Goal: Task Accomplishment & Management: Manage account settings

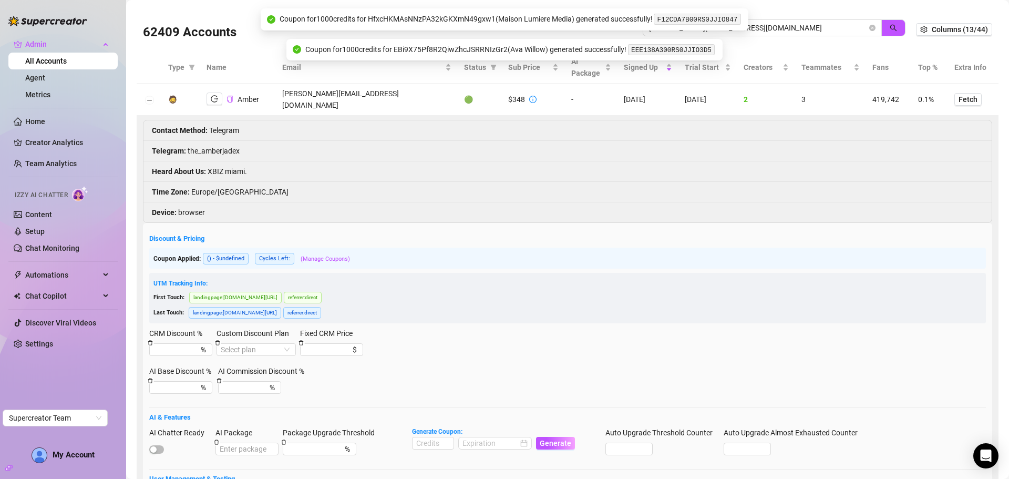
click at [631, 35] on div "62409 Accounts holly@sagepromotions.co.uk" at bounding box center [529, 30] width 773 height 36
click at [890, 22] on button "button" at bounding box center [893, 27] width 24 height 17
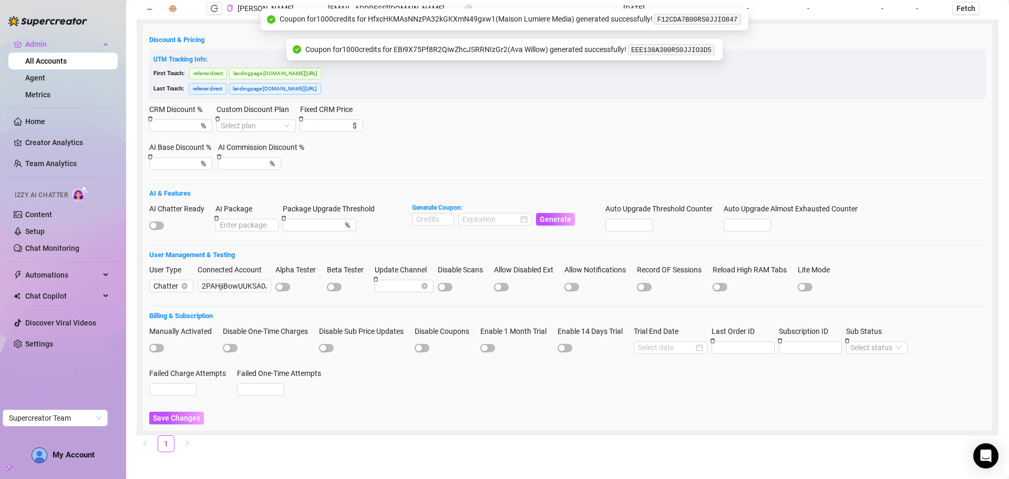
scroll to position [90, 0]
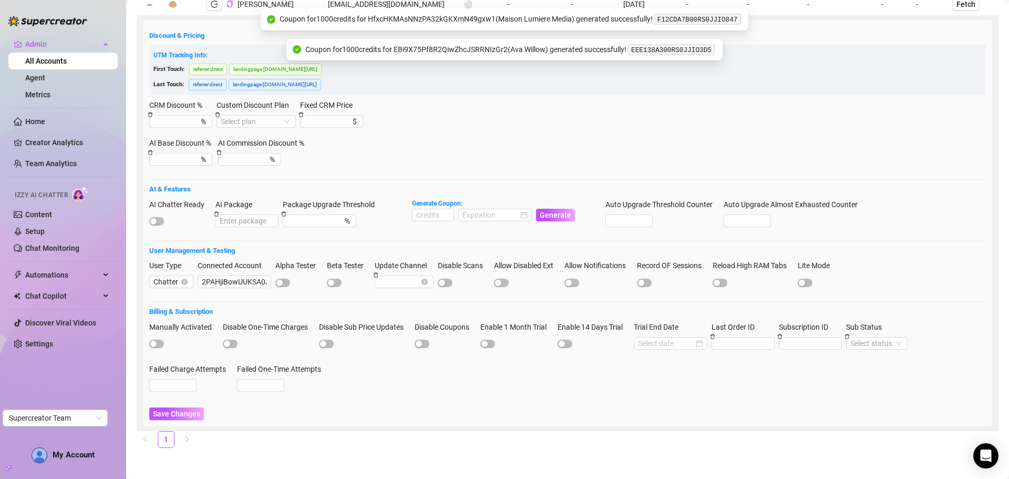
type input "davidmuchina089@gmail.com"
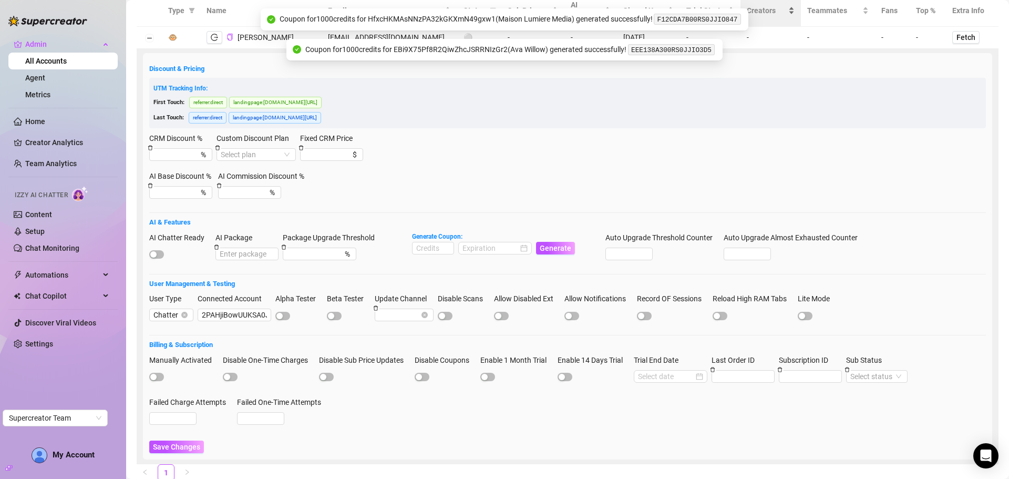
scroll to position [0, 0]
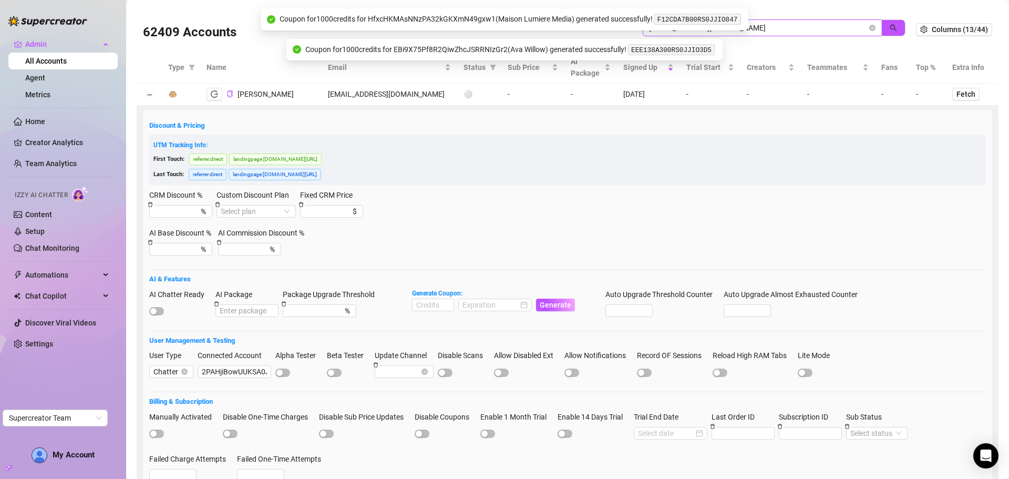
click at [869, 31] on span at bounding box center [872, 28] width 6 height 12
click at [869, 28] on icon "close-circle" at bounding box center [872, 28] width 6 height 6
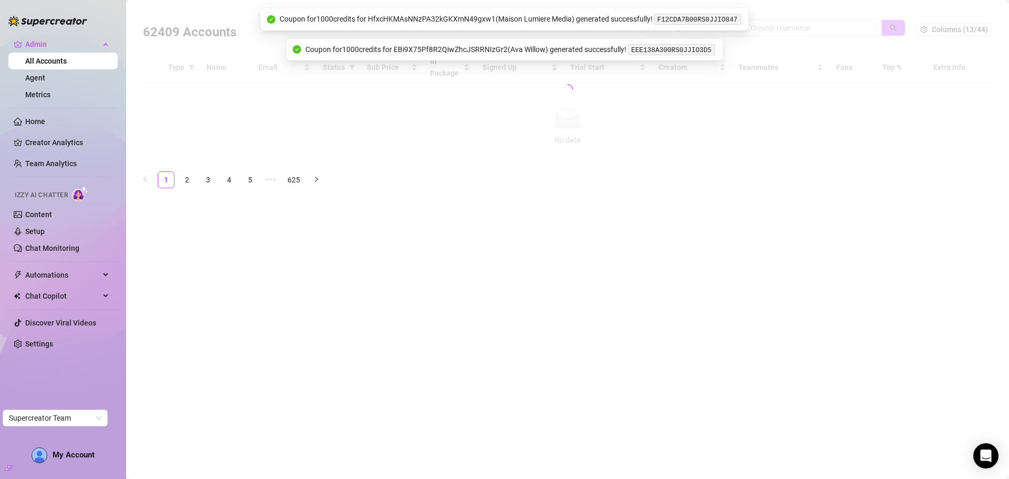
click at [815, 27] on div at bounding box center [568, 89] width 862 height 164
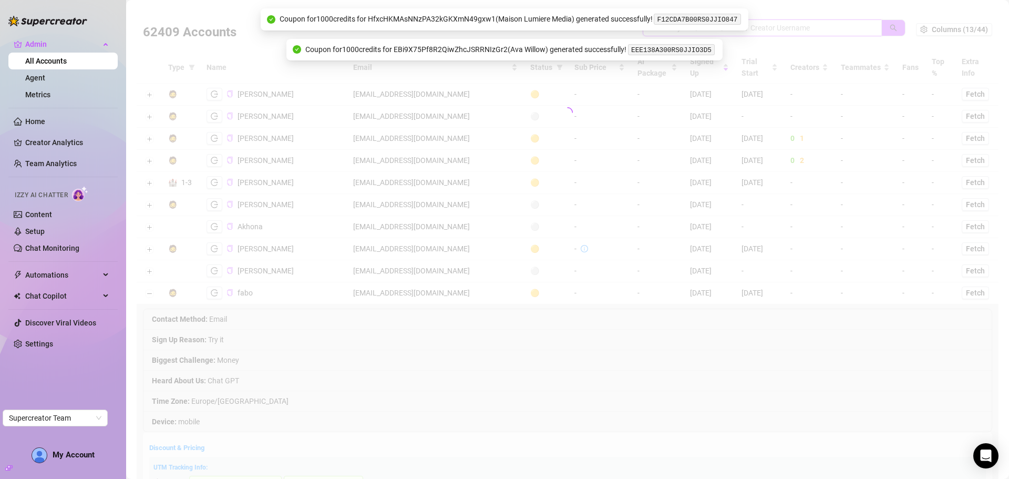
click at [812, 27] on input "search" at bounding box center [758, 28] width 218 height 12
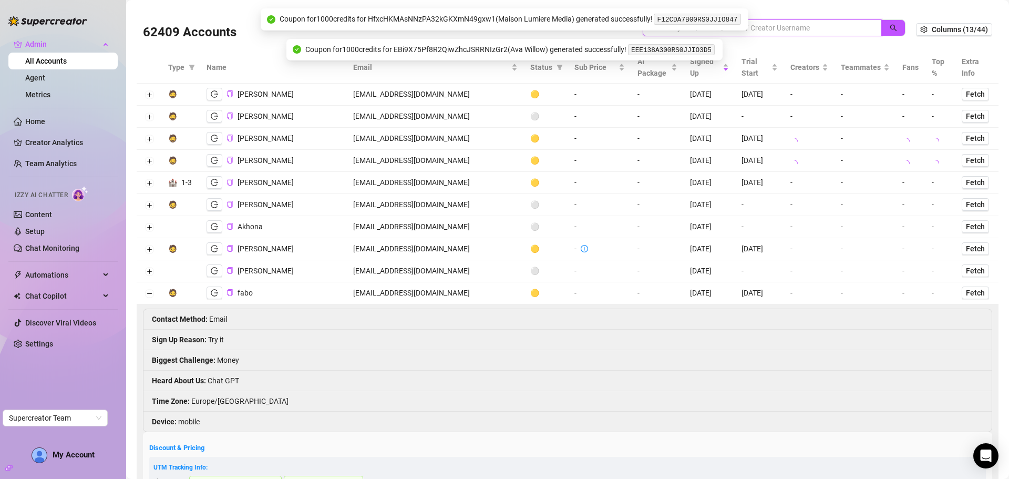
click at [812, 27] on input "search" at bounding box center [758, 28] width 218 height 12
paste input "stefydva@gmail.com"
click at [891, 32] on button "button" at bounding box center [893, 27] width 24 height 17
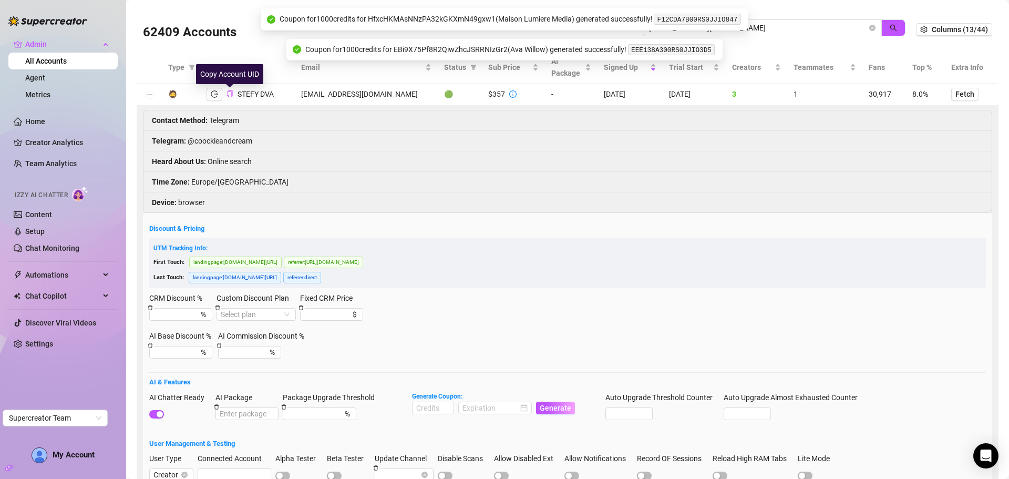
click at [231, 94] on icon "copy" at bounding box center [230, 93] width 7 height 7
click at [217, 94] on icon "logout" at bounding box center [214, 93] width 7 height 7
drag, startPoint x: 794, startPoint y: 31, endPoint x: 531, endPoint y: 40, distance: 263.0
click at [531, 40] on body "Admin All Accounts Agent Metrics Home Creator Analytics Team Analytics Izzy AI …" at bounding box center [504, 239] width 1009 height 479
type input "stefydva@gmail.comdavi"
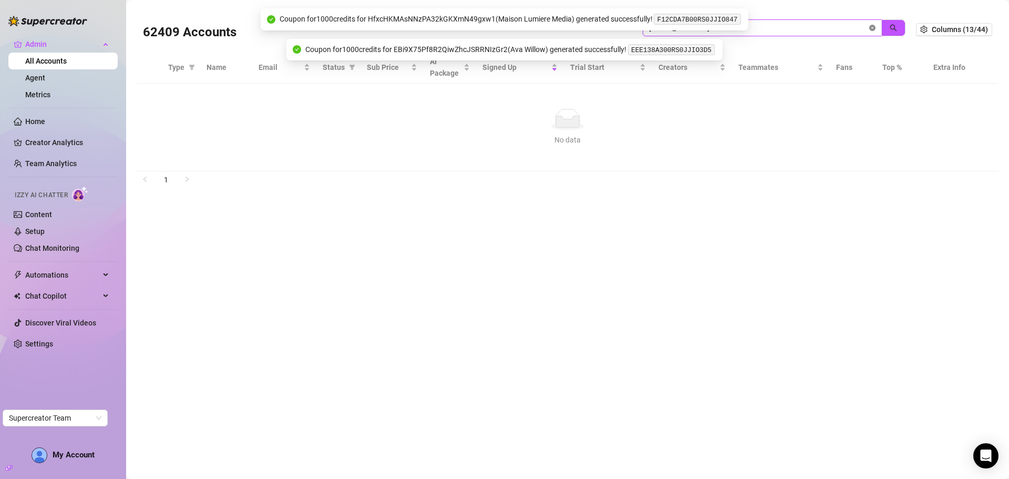
drag, startPoint x: 871, startPoint y: 26, endPoint x: 771, endPoint y: 26, distance: 100.9
click at [871, 26] on icon "close-circle" at bounding box center [872, 28] width 6 height 6
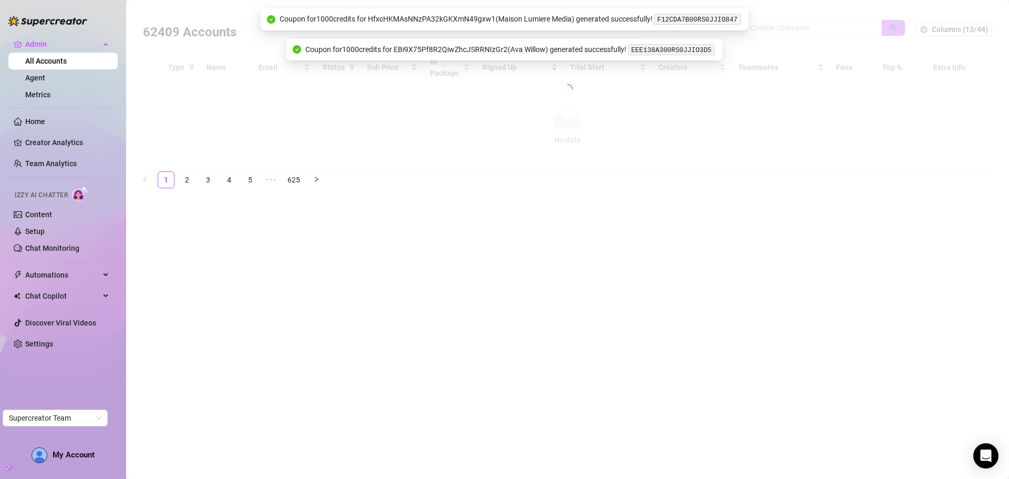
click at [732, 26] on div "Coupon for 1000 credits for HfxcHKMAsNNzPA32kGKXmN49gxw1 ( Maison Lumiere Media…" at bounding box center [505, 19] width 488 height 22
click at [778, 27] on div at bounding box center [568, 89] width 862 height 164
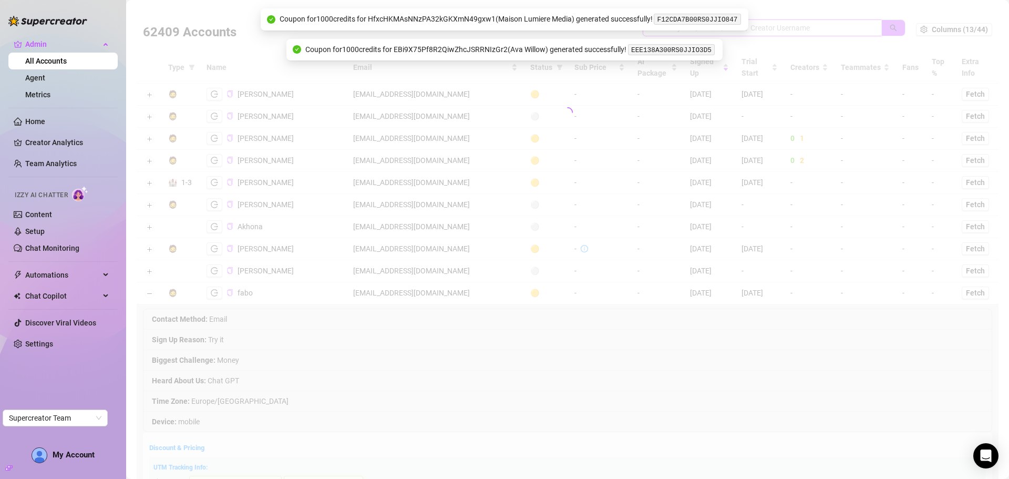
click at [778, 27] on input "search" at bounding box center [758, 28] width 218 height 12
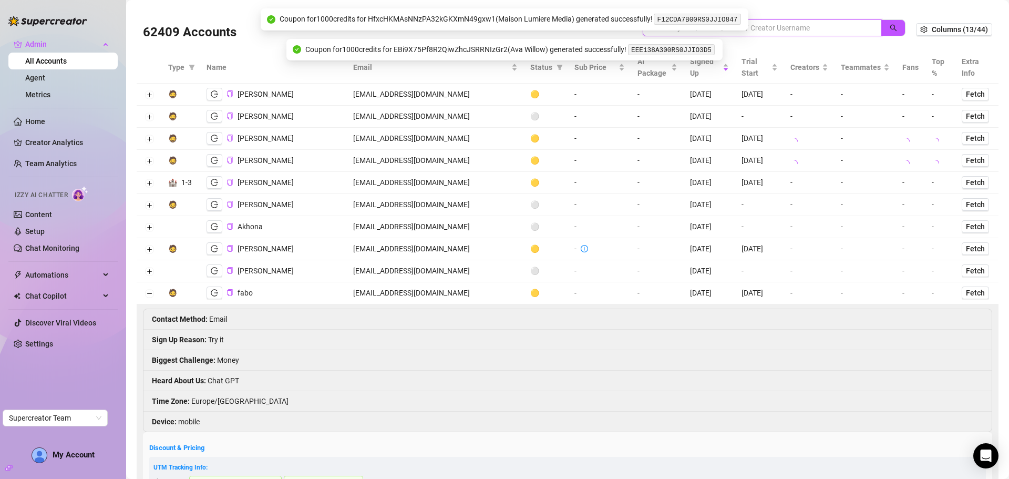
click at [778, 27] on input "search" at bounding box center [758, 28] width 218 height 12
paste input "davidmuchina089@gmail.com"
click at [890, 32] on span "button" at bounding box center [893, 28] width 7 height 8
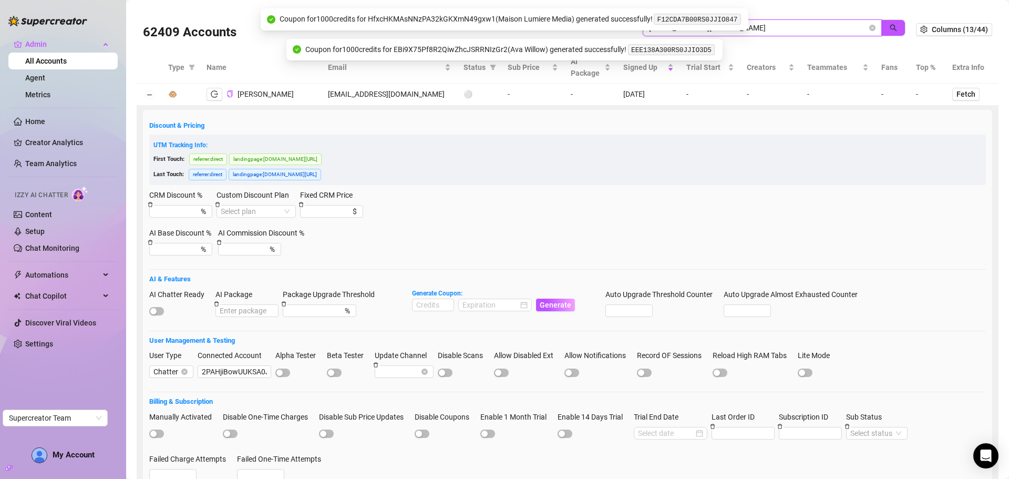
scroll to position [90, 0]
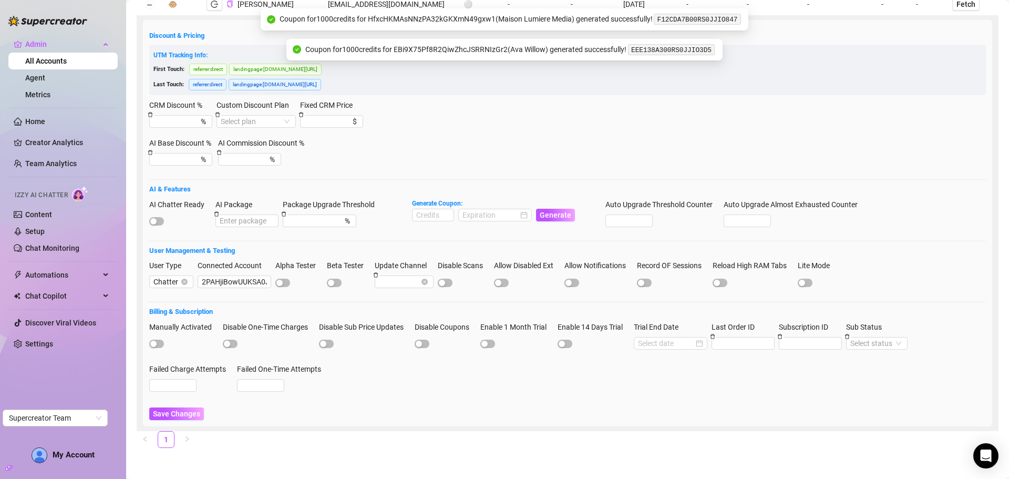
type input "davidmuchina089@gmail.com"
click at [215, 278] on input "2PAHjiBowUUKSA0JPL8Cbfggga63" at bounding box center [235, 281] width 74 height 13
paste input "qht6QgC3YSM5nHrYR1G2uRKaphB"
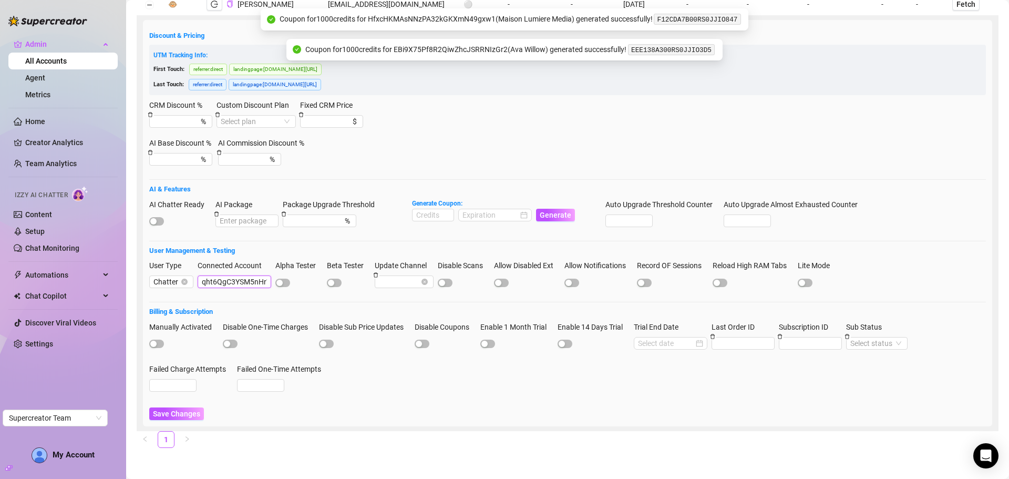
scroll to position [0, 55]
type input "qht6QgC3YSM5nHrYR1G2uRKaphB3"
click at [282, 302] on form "Discount & Pricing UTM Tracking Info: First Touch: referrer : direct landingpag…" at bounding box center [567, 224] width 837 height 389
click at [182, 418] on button "Save Changes" at bounding box center [176, 413] width 55 height 13
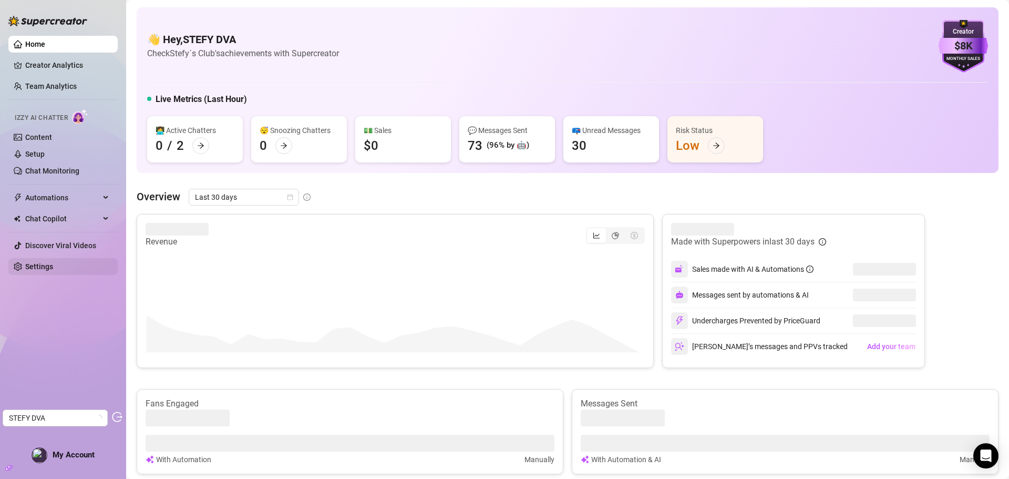
click at [34, 271] on link "Settings" at bounding box center [39, 266] width 28 height 8
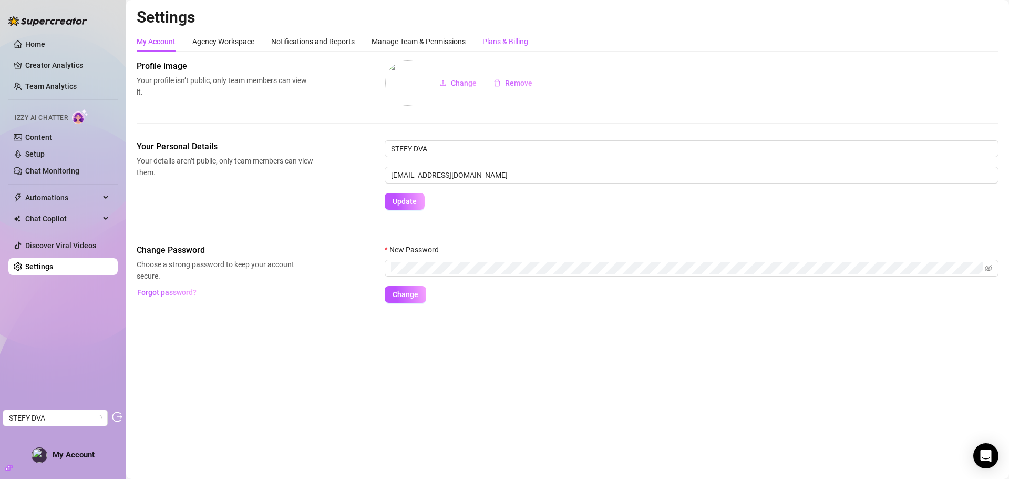
click at [506, 39] on div "Plans & Billing" at bounding box center [506, 42] width 46 height 12
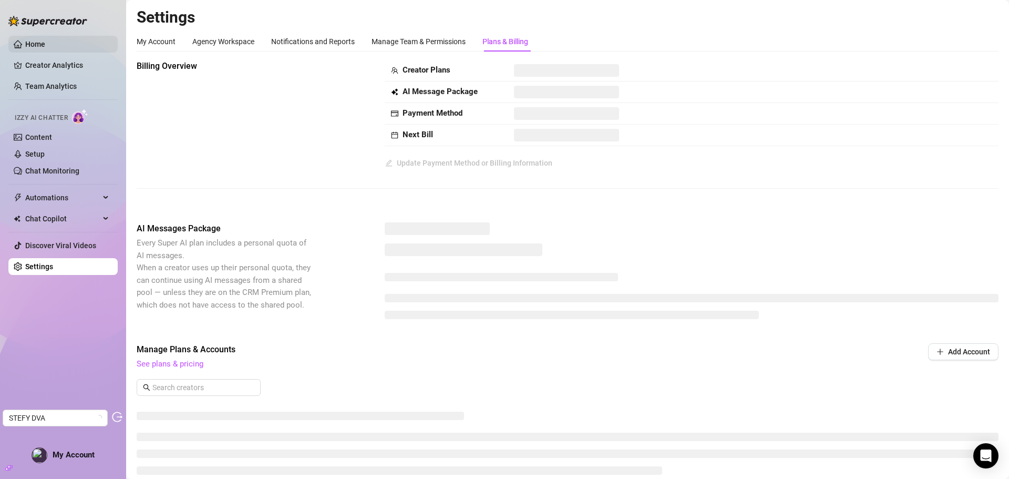
click at [45, 40] on link "Home" at bounding box center [35, 44] width 20 height 8
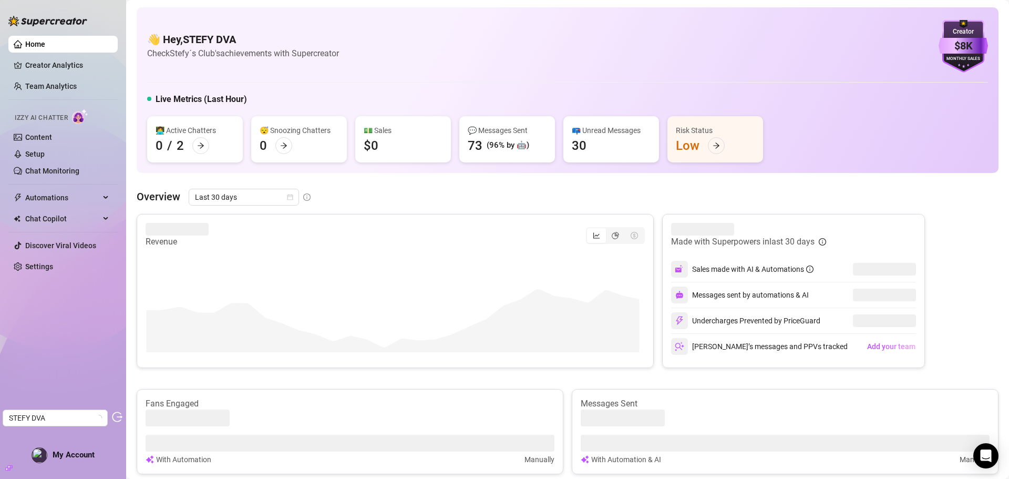
click at [36, 256] on ul "Home Creator Analytics Team Analytics Izzy AI Chatter Content Setup Chat Monito…" at bounding box center [62, 156] width 109 height 248
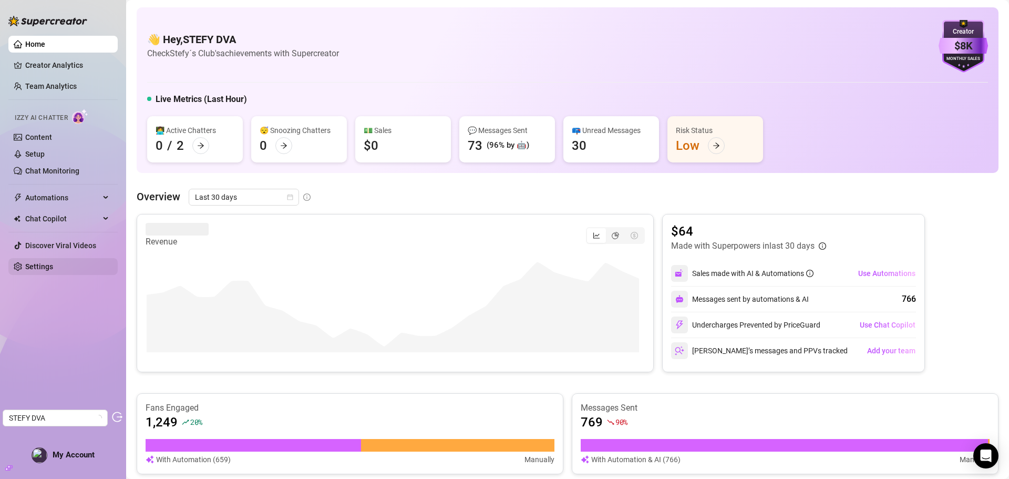
click at [25, 271] on link "Settings" at bounding box center [39, 266] width 28 height 8
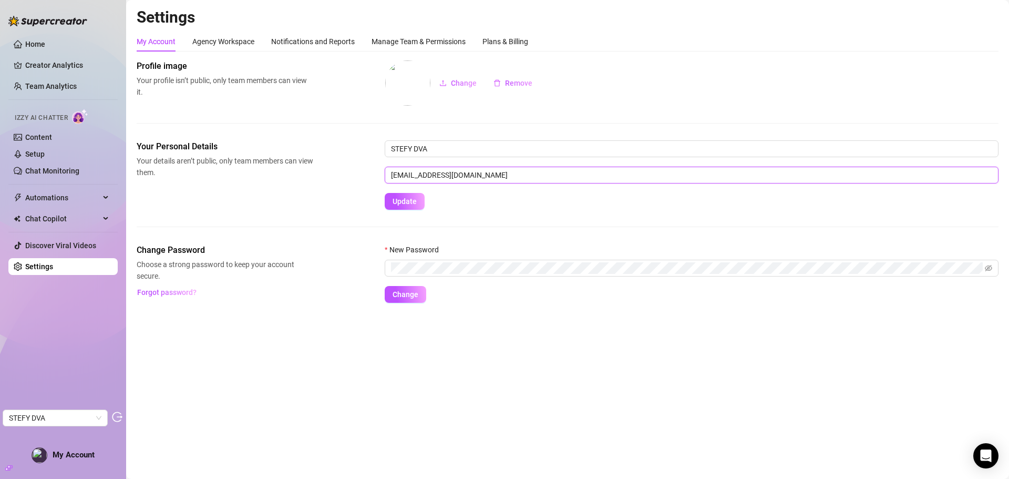
drag, startPoint x: 478, startPoint y: 177, endPoint x: 381, endPoint y: 177, distance: 96.7
click at [381, 177] on div "Your Personal Details Your details aren’t public, only team members can view th…" at bounding box center [568, 174] width 862 height 69
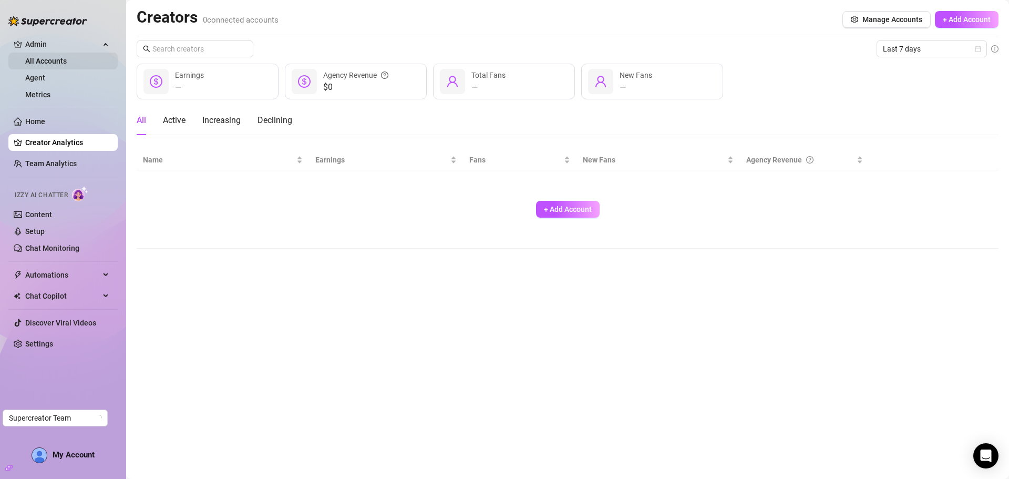
click at [58, 65] on link "All Accounts" at bounding box center [46, 61] width 42 height 8
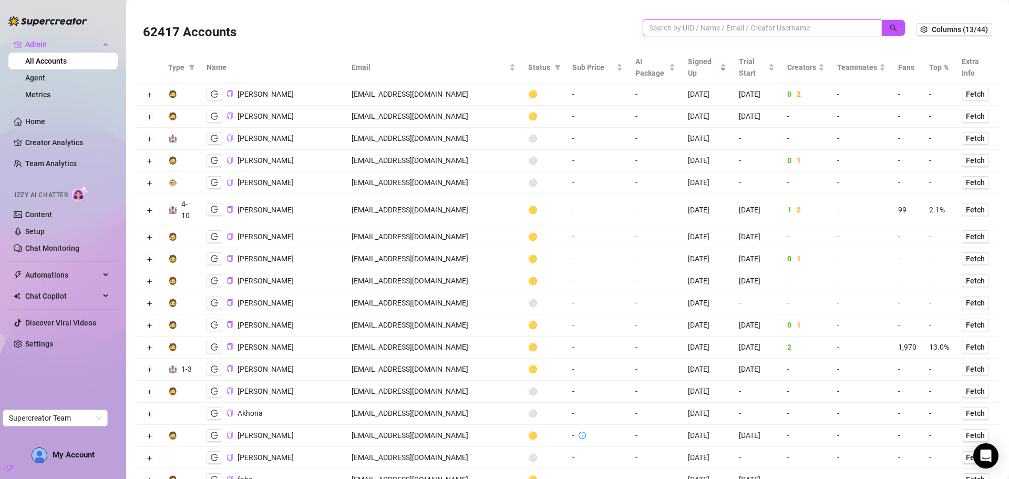
click at [694, 28] on input "search" at bounding box center [758, 28] width 218 height 12
paste input "stefydva@gmail.com"
click at [893, 29] on button "button" at bounding box center [893, 27] width 24 height 17
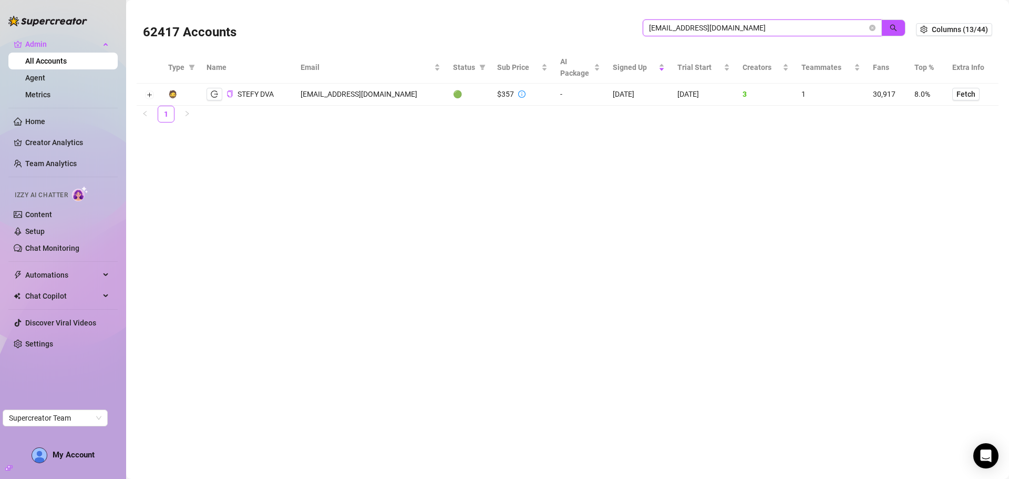
drag, startPoint x: 740, startPoint y: 21, endPoint x: 729, endPoint y: 23, distance: 11.2
click at [729, 23] on span "stefydva@gmail.com" at bounding box center [762, 27] width 239 height 17
drag, startPoint x: 676, startPoint y: 30, endPoint x: 599, endPoint y: 39, distance: 78.2
click at [599, 39] on div "62417 Accounts stefydva@gmail.com" at bounding box center [529, 30] width 773 height 36
paste input "davidmuchina089"
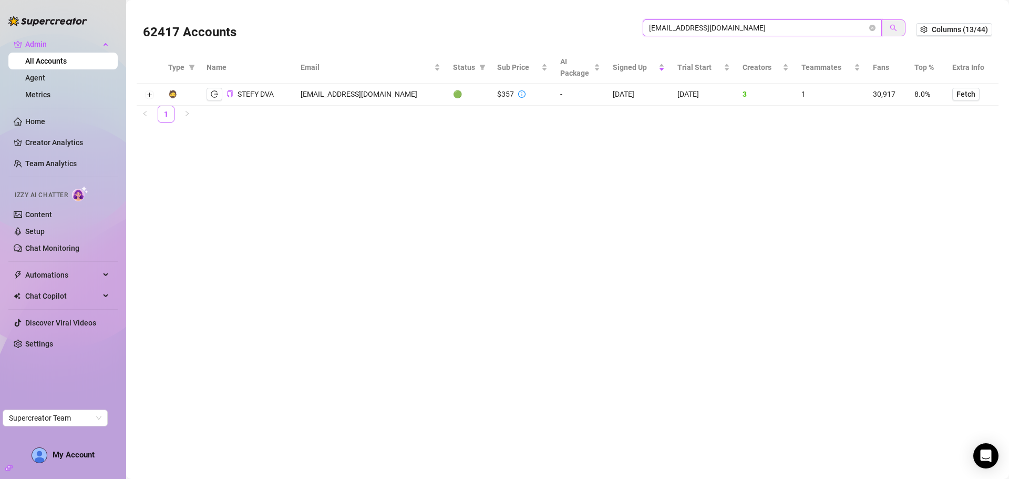
click at [894, 34] on button "button" at bounding box center [893, 27] width 24 height 17
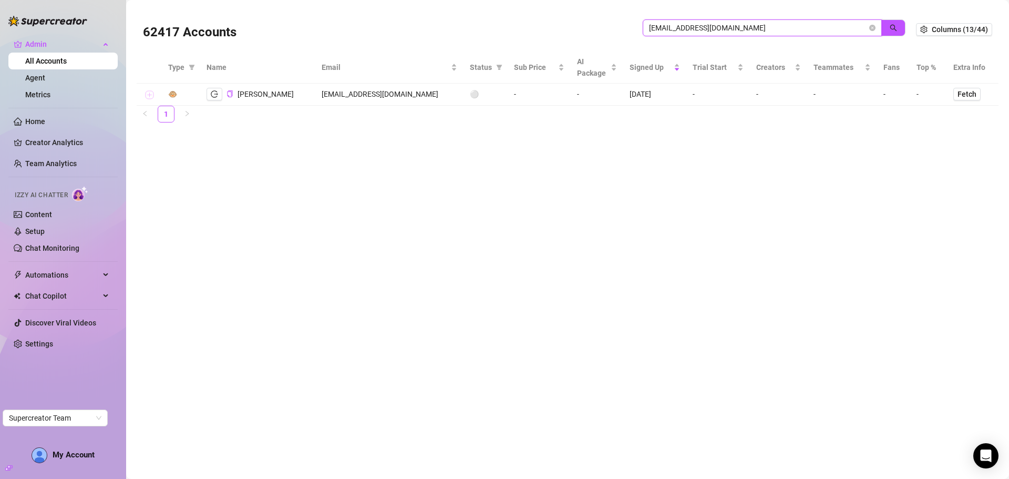
type input "davidmuchina089@gmail.com"
click at [147, 94] on button "Expand row" at bounding box center [149, 95] width 8 height 8
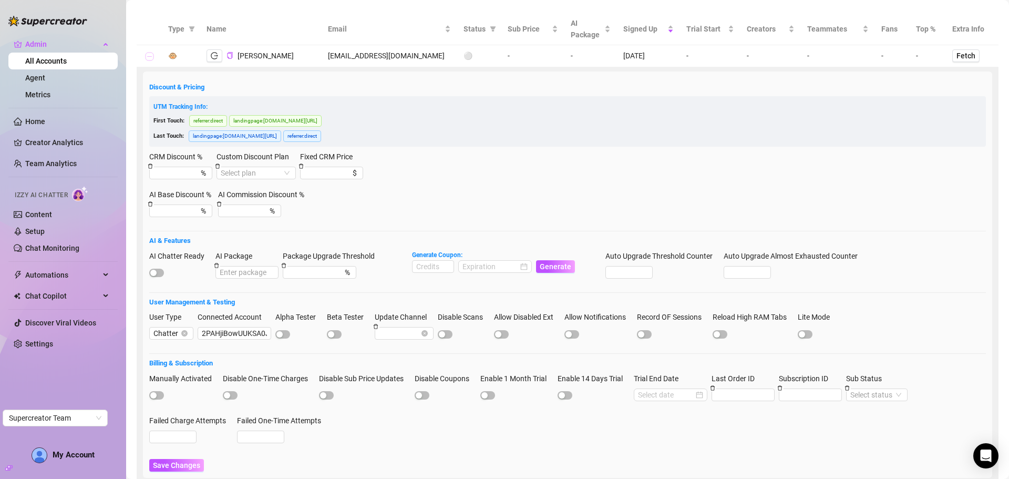
scroll to position [90, 0]
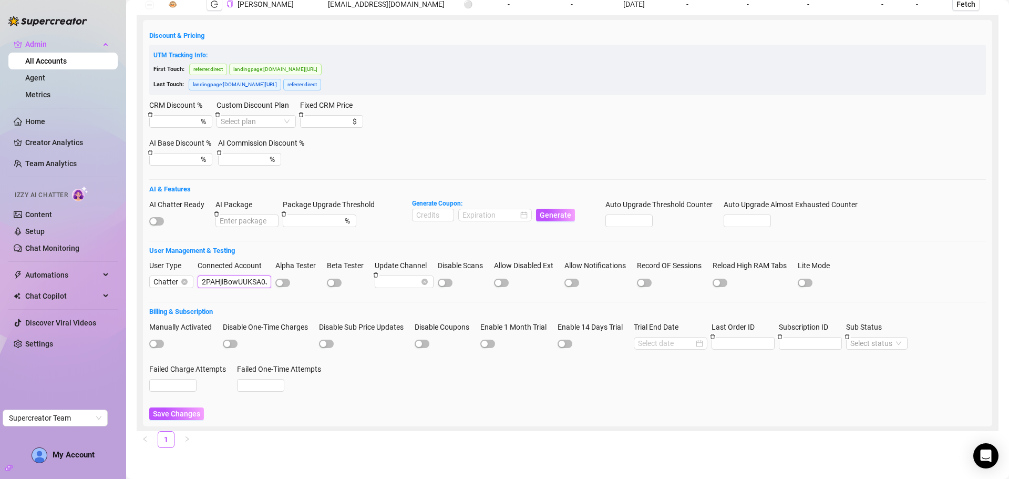
click at [227, 286] on input "2PAHjiBowUUKSA0JPL8Cbfggga63" at bounding box center [235, 281] width 74 height 13
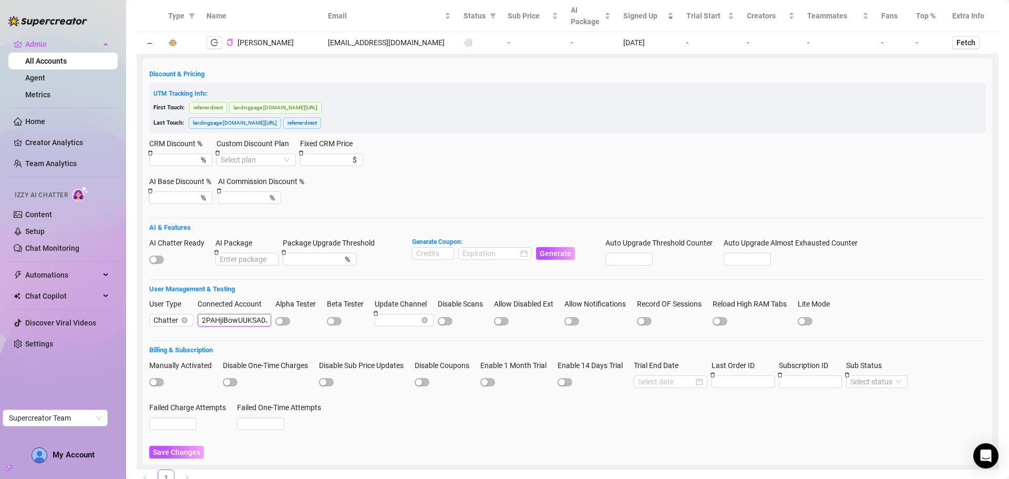
scroll to position [0, 0]
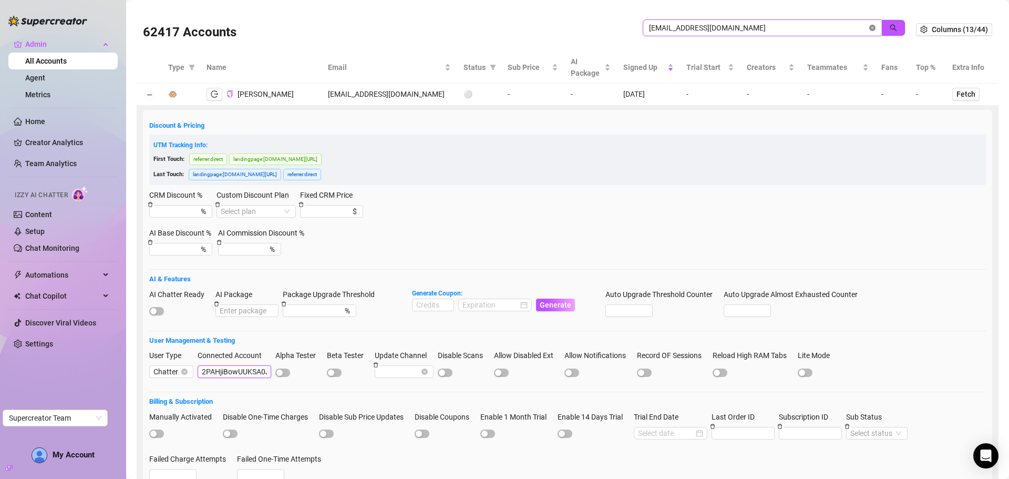
click at [869, 26] on icon "close-circle" at bounding box center [872, 28] width 6 height 6
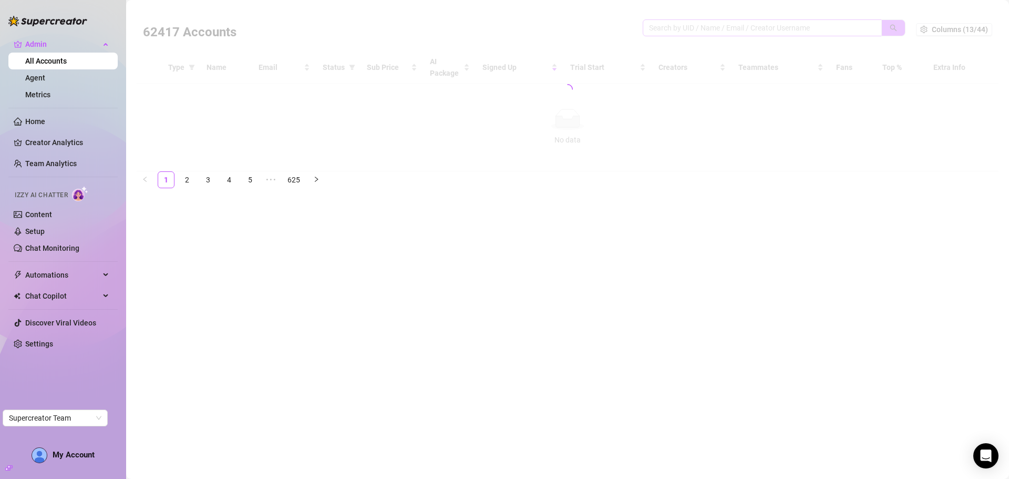
click at [745, 28] on div at bounding box center [568, 89] width 862 height 164
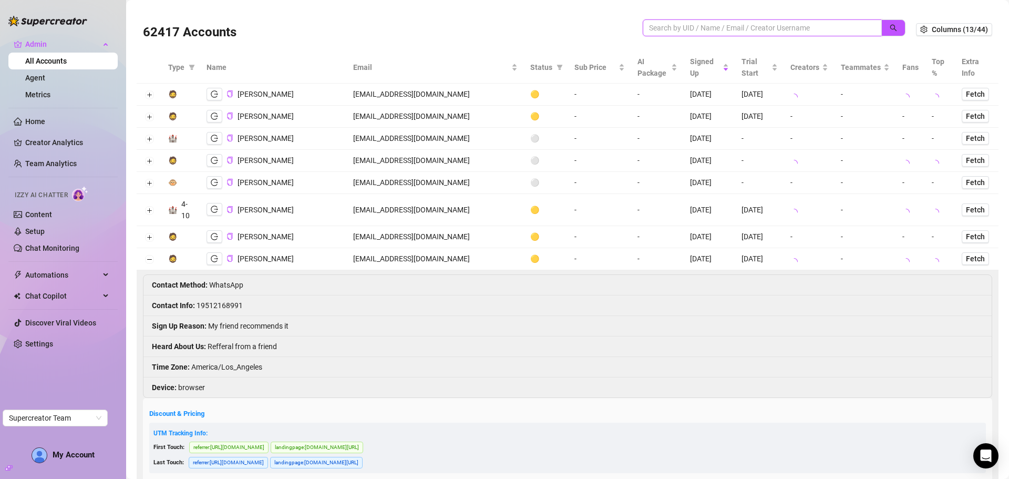
click at [720, 31] on input "search" at bounding box center [758, 28] width 218 height 12
paste input "2PAHjiBowUUKSA0JPL8Cbfggga63"
click at [890, 24] on icon "search" at bounding box center [893, 27] width 7 height 7
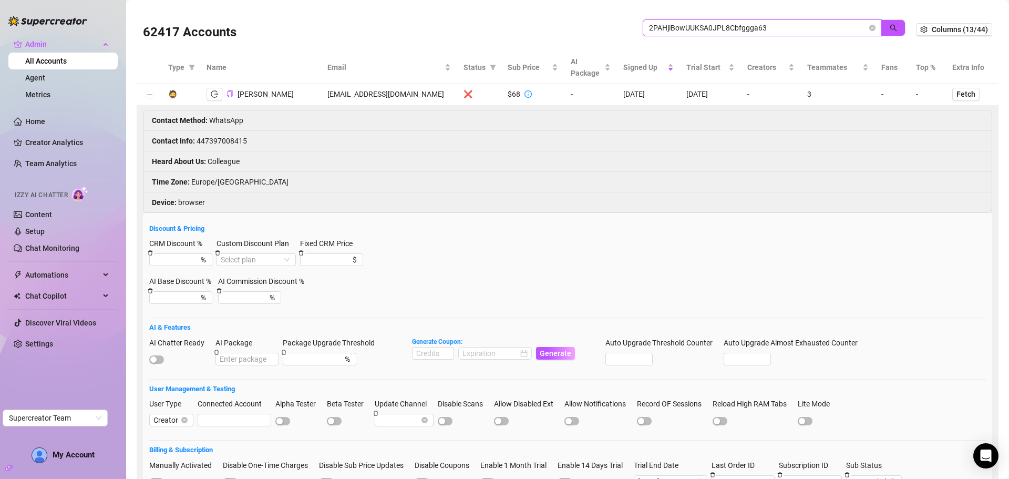
type input "2PAHjiBowUUKSA0JPL8Cbfggga63"
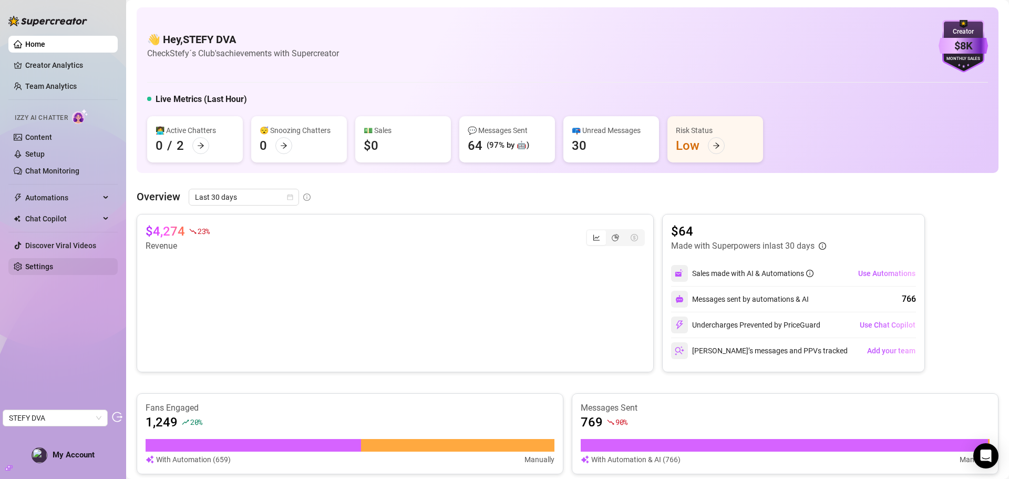
click at [52, 262] on link "Settings" at bounding box center [39, 266] width 28 height 8
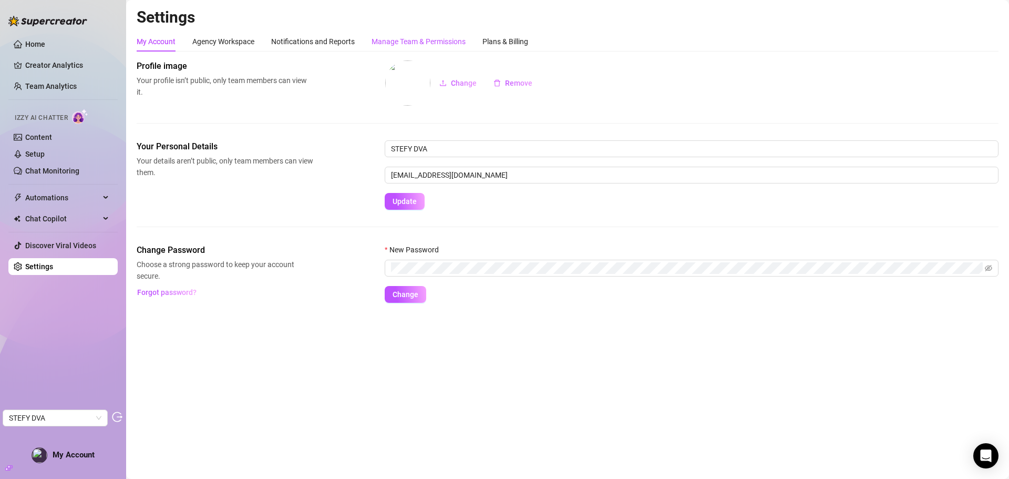
click at [444, 41] on div "Manage Team & Permissions" at bounding box center [419, 42] width 94 height 12
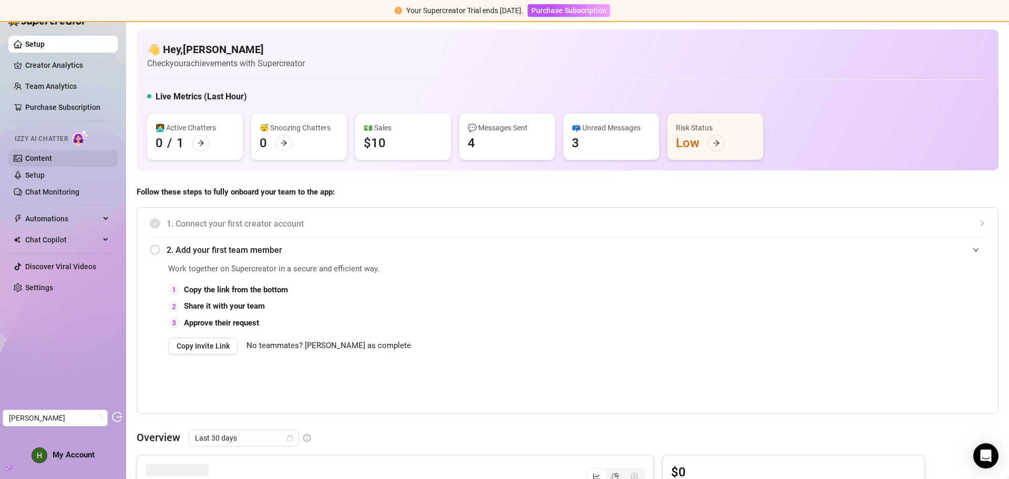
click at [44, 157] on link "Content" at bounding box center [38, 158] width 27 height 8
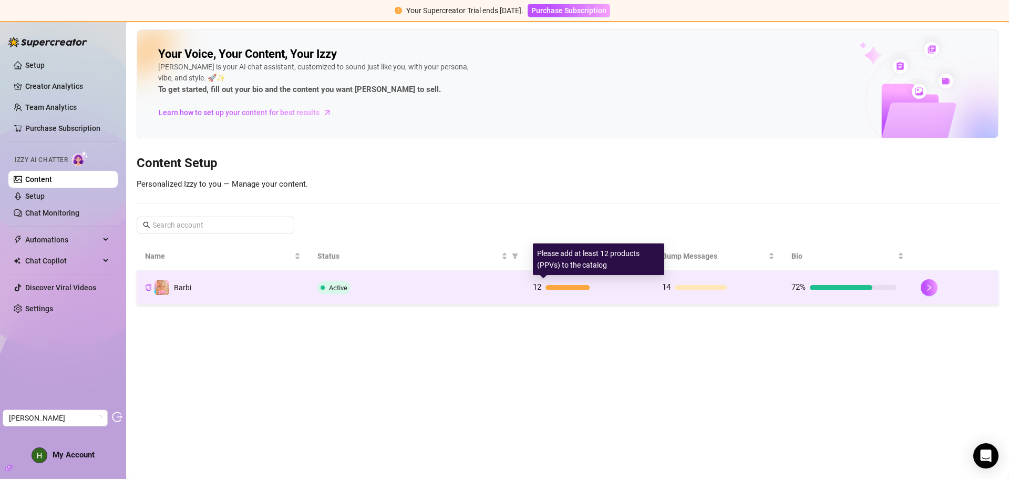
click at [588, 290] on div "12" at bounding box center [585, 287] width 105 height 13
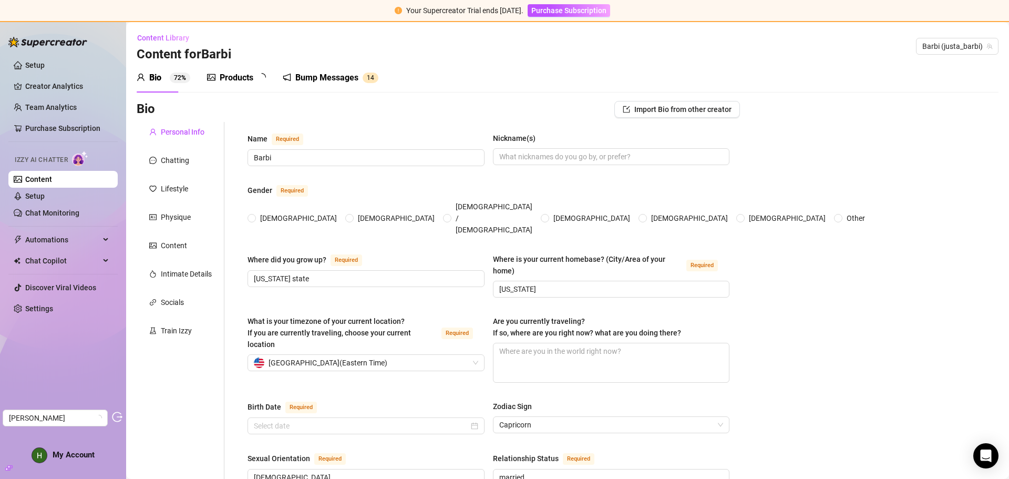
radio input "true"
type input "[DATE]"
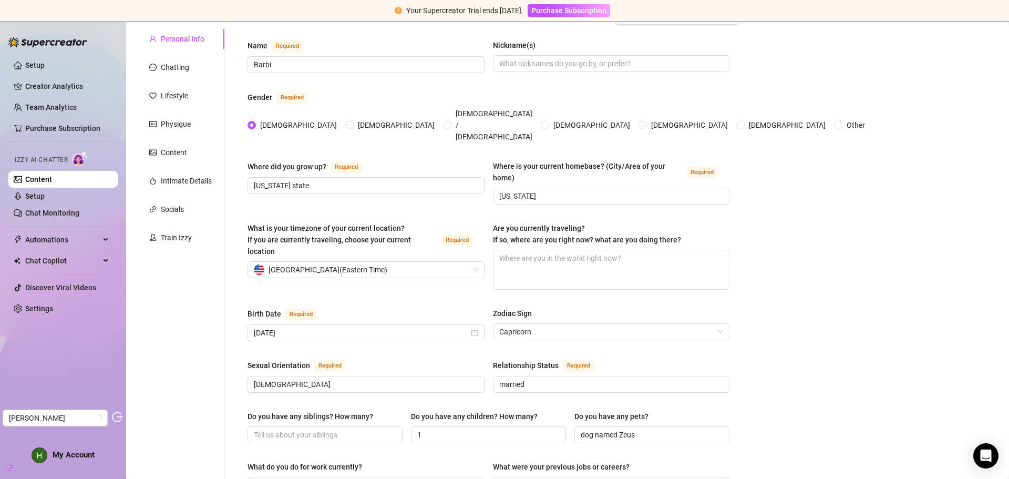
scroll to position [17, 0]
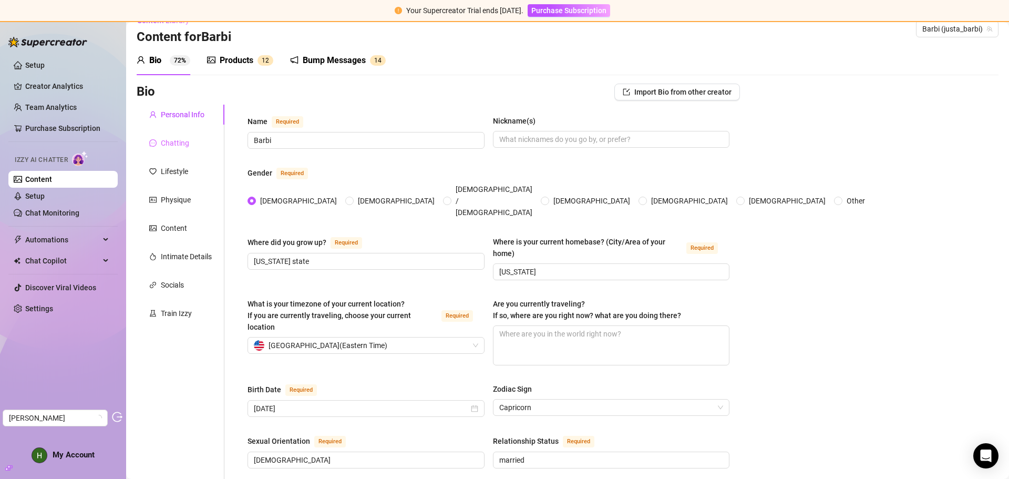
click at [169, 149] on div "Chatting" at bounding box center [181, 143] width 88 height 20
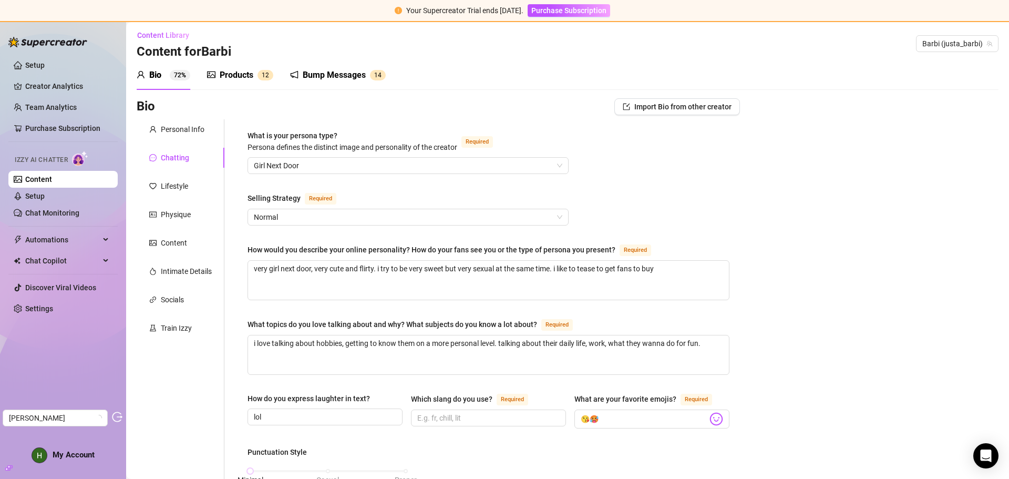
scroll to position [0, 0]
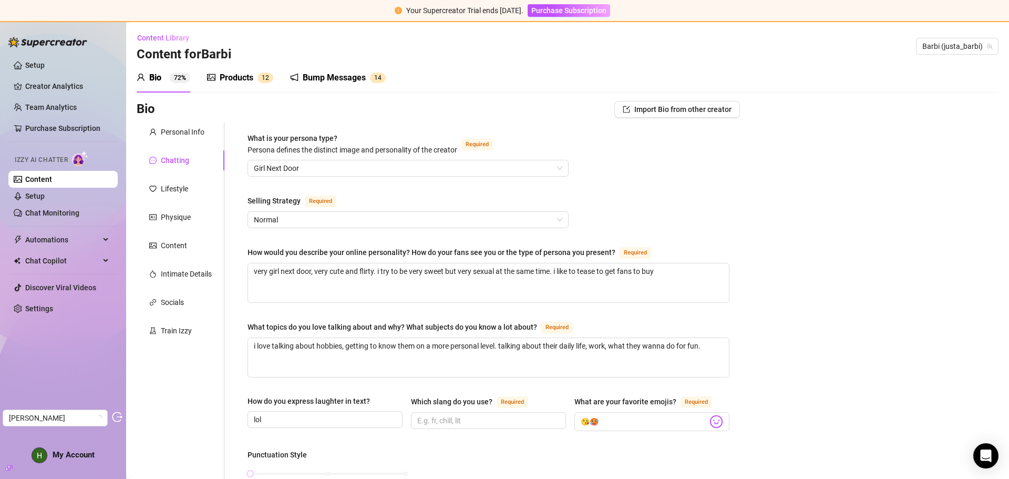
click at [240, 78] on div "Products" at bounding box center [237, 77] width 34 height 13
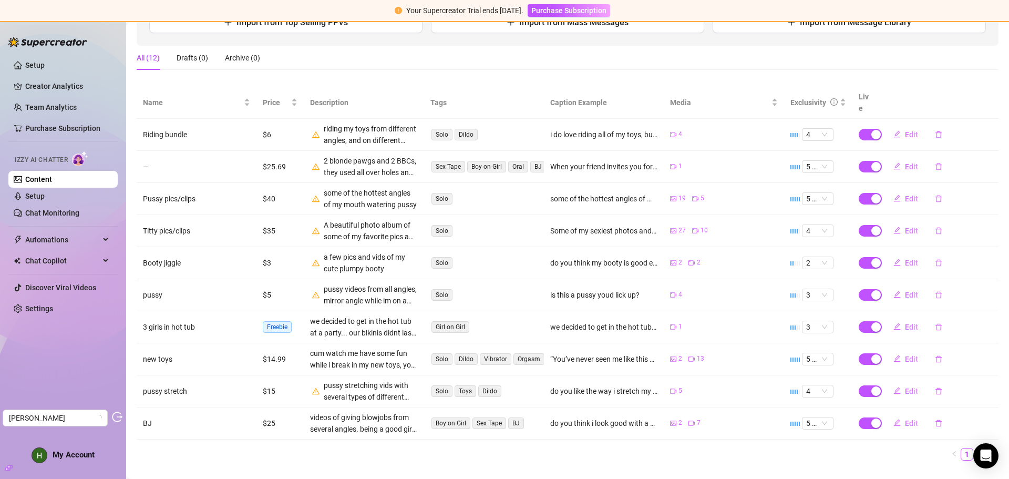
scroll to position [162, 0]
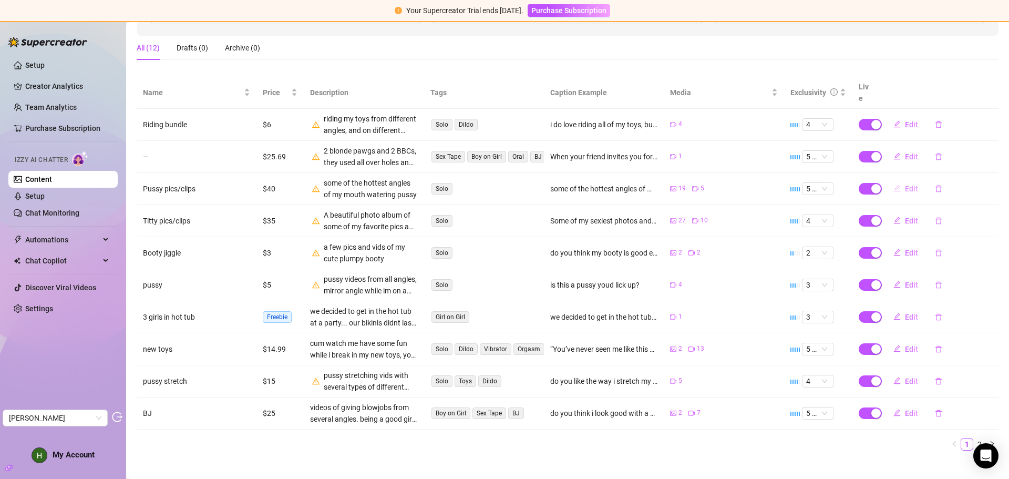
click at [905, 184] on span "Edit" at bounding box center [911, 188] width 13 height 8
type textarea "some of the hottest angles of my mouth watering pussy"
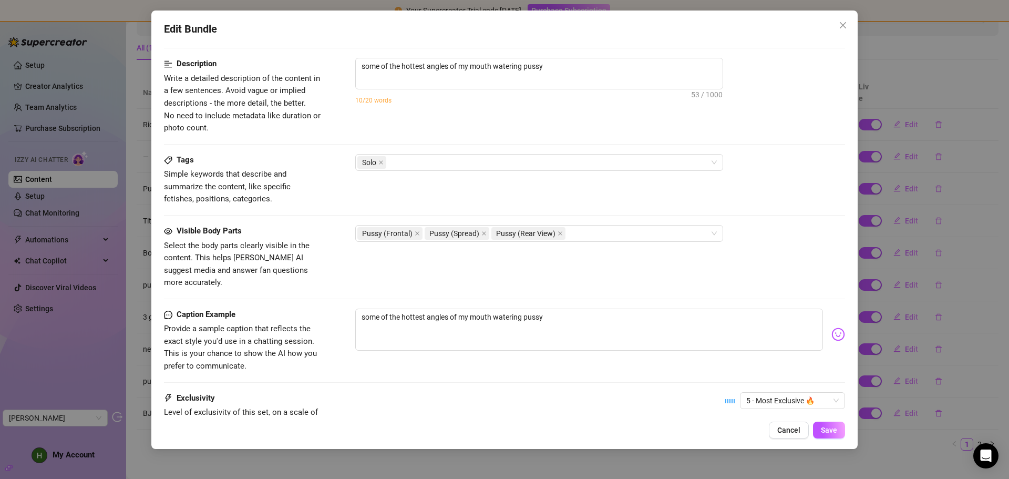
scroll to position [631, 0]
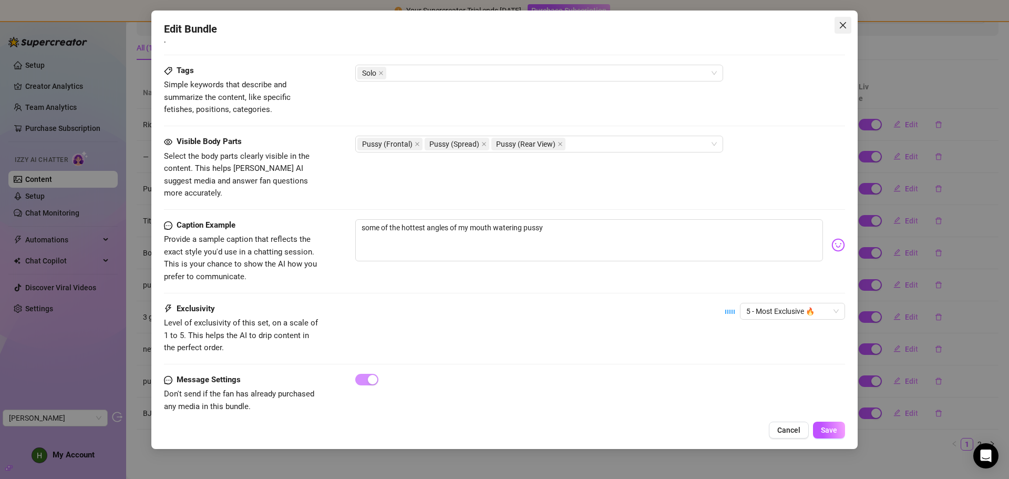
click at [846, 24] on icon "close" at bounding box center [843, 25] width 8 height 8
